Goal: Download file/media

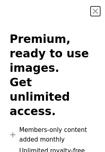
scroll to position [112, 0]
click at [92, 12] on button "An X shape" at bounding box center [95, 11] width 10 height 10
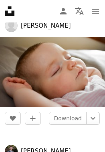
scroll to position [1233, 0]
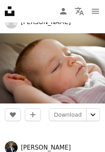
click at [94, 116] on icon "Chevron down" at bounding box center [92, 115] width 13 height 10
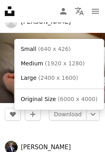
click at [86, 96] on span "( 6000 x 4000 )" at bounding box center [78, 99] width 40 height 6
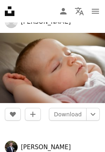
scroll to position [1233, 0]
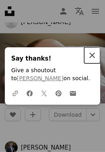
click at [96, 62] on button "An X shape Close" at bounding box center [92, 55] width 16 height 16
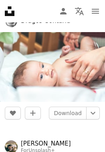
scroll to position [1861, 0]
click at [80, 117] on link "Download" at bounding box center [68, 112] width 38 height 13
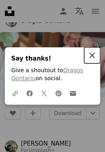
click at [96, 60] on icon "An X shape" at bounding box center [92, 55] width 10 height 10
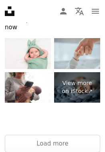
scroll to position [3257, 0]
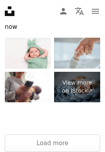
click at [60, 134] on button "Load more" at bounding box center [52, 143] width 95 height 18
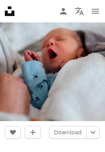
scroll to position [4446, 0]
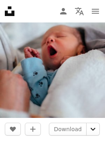
click at [91, 134] on icon "Chevron down" at bounding box center [92, 129] width 13 height 10
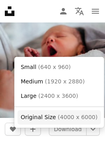
click at [79, 119] on span "Original Size ( 4000 x 6000 )" at bounding box center [59, 117] width 77 height 8
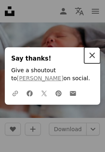
click at [94, 62] on button "An X shape Close" at bounding box center [92, 55] width 16 height 16
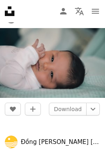
scroll to position [8273, 0]
click at [96, 114] on icon "Chevron down" at bounding box center [92, 109] width 13 height 10
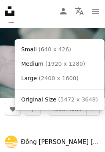
click at [74, 102] on span "Original Size ( 5472 x 3648 )" at bounding box center [59, 100] width 77 height 8
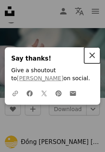
click at [92, 60] on icon "An X shape" at bounding box center [92, 55] width 10 height 10
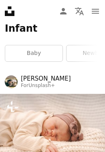
scroll to position [0, 0]
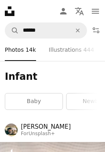
click at [78, 32] on icon "An X shape" at bounding box center [78, 30] width 18 height 6
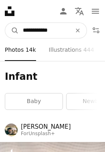
type input "**********"
click at [12, 30] on button "A magnifying glass" at bounding box center [12, 30] width 14 height 15
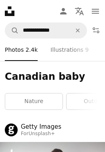
click at [78, 32] on icon "An X shape" at bounding box center [78, 30] width 18 height 6
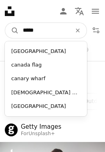
type input "******"
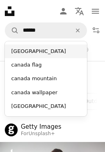
click at [46, 49] on div "[GEOGRAPHIC_DATA]" at bounding box center [46, 51] width 82 height 14
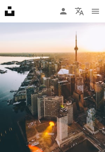
scroll to position [829, 0]
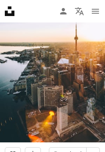
click at [93, 151] on icon "Chevron down" at bounding box center [92, 153] width 13 height 10
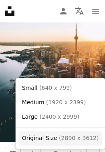
click at [75, 138] on span "( 2890 x 3612 )" at bounding box center [79, 137] width 40 height 6
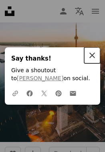
scroll to position [835, 0]
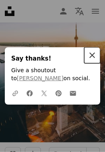
click at [91, 60] on icon "An X shape" at bounding box center [92, 55] width 10 height 10
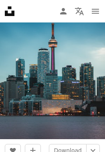
scroll to position [1176, 0]
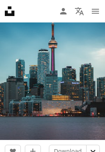
click at [94, 151] on icon "Choose download size" at bounding box center [92, 151] width 5 height 3
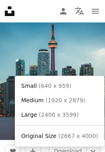
click at [78, 134] on span "( 2667 x 4000 )" at bounding box center [78, 135] width 40 height 6
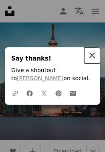
click at [94, 58] on icon "button" at bounding box center [92, 55] width 6 height 6
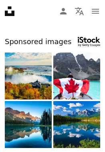
scroll to position [0, 0]
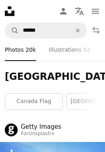
click at [80, 34] on button "An X shape" at bounding box center [78, 30] width 18 height 15
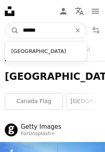
type input "*******"
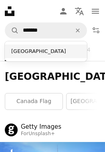
click at [56, 51] on div "[GEOGRAPHIC_DATA]" at bounding box center [46, 51] width 82 height 14
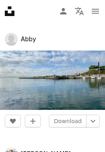
scroll to position [1792, 0]
click at [95, 126] on icon "Chevron down" at bounding box center [92, 121] width 13 height 10
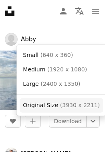
click at [77, 102] on span "( 3930 x 2211 )" at bounding box center [80, 105] width 40 height 6
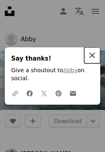
click at [94, 60] on icon "An X shape" at bounding box center [92, 55] width 10 height 10
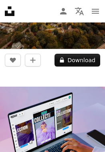
scroll to position [0, 0]
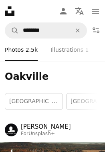
click at [81, 30] on icon "An X shape" at bounding box center [78, 30] width 18 height 6
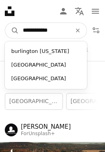
type input "**********"
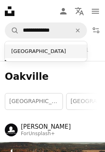
click at [66, 51] on div "[GEOGRAPHIC_DATA]" at bounding box center [46, 51] width 82 height 14
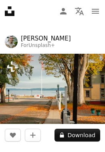
scroll to position [88, 0]
click at [86, 102] on img at bounding box center [52, 89] width 105 height 70
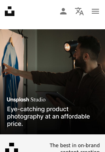
scroll to position [219, 0]
